Goal: Register for event/course

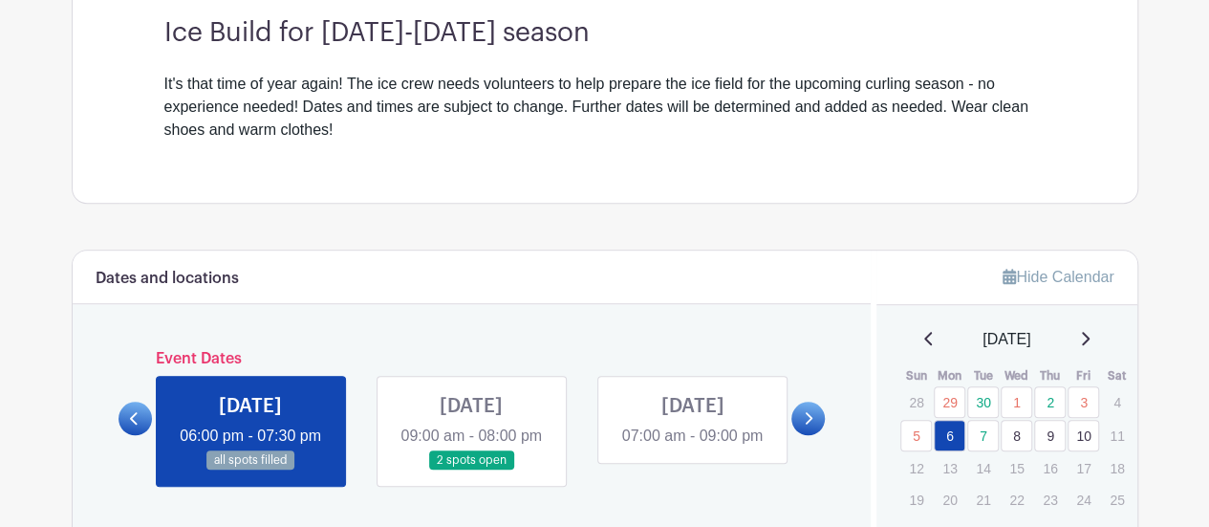
scroll to position [531, 0]
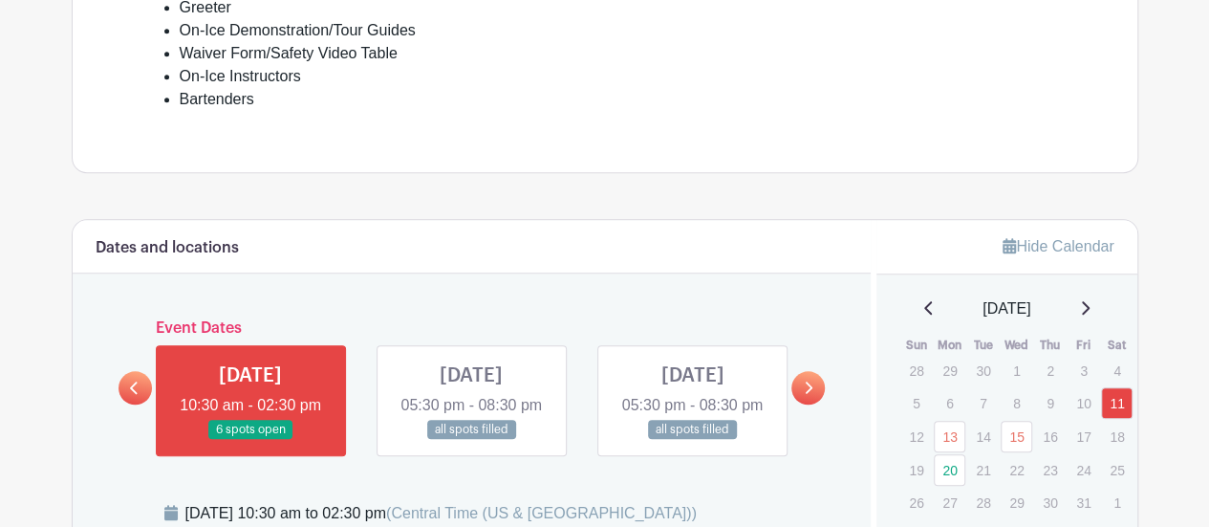
scroll to position [765, 0]
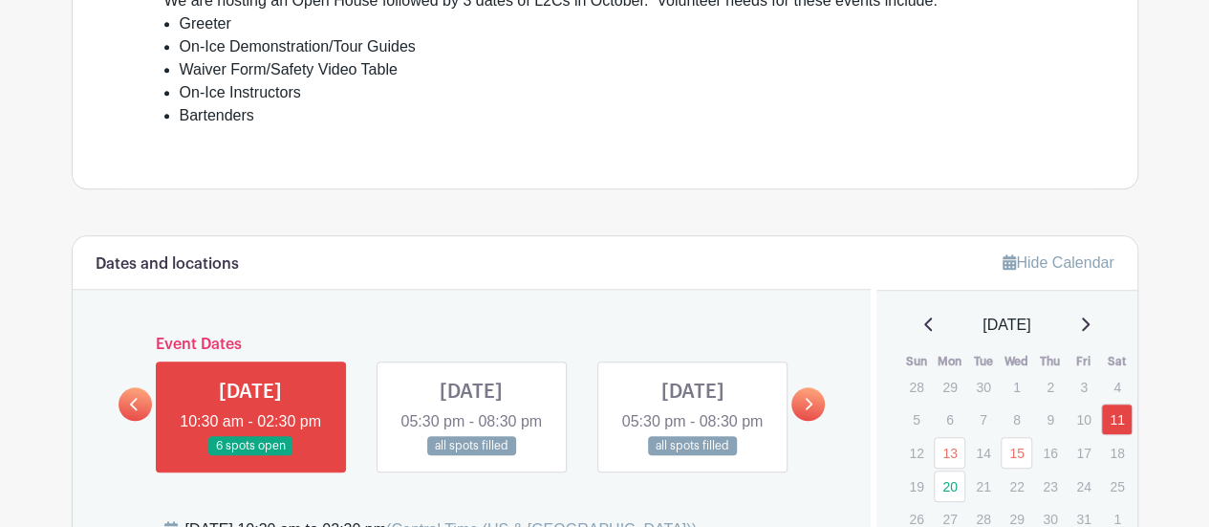
click at [692, 456] on link at bounding box center [692, 456] width 0 height 0
